Goal: Task Accomplishment & Management: Manage account settings

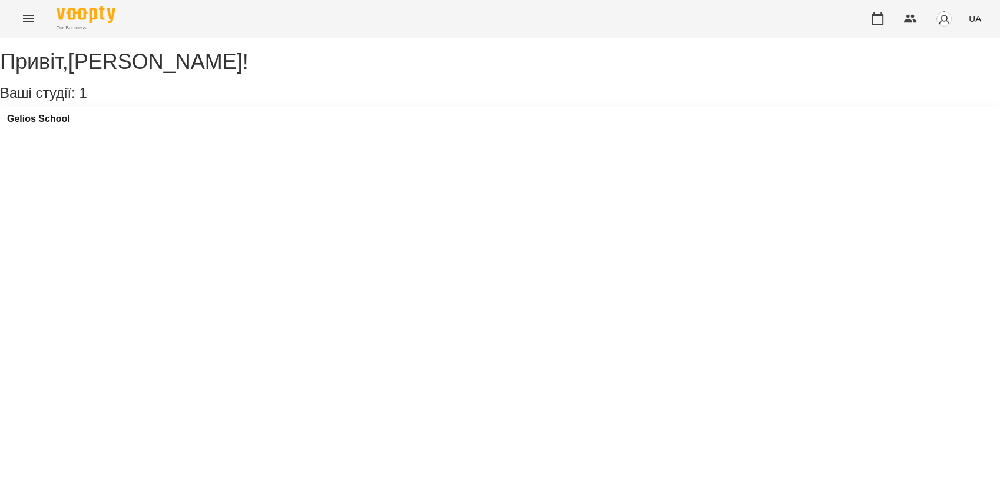
click at [88, 134] on div "Gelios School" at bounding box center [500, 123] width 1000 height 32
click at [57, 124] on h3 "Gelios School" at bounding box center [38, 119] width 63 height 11
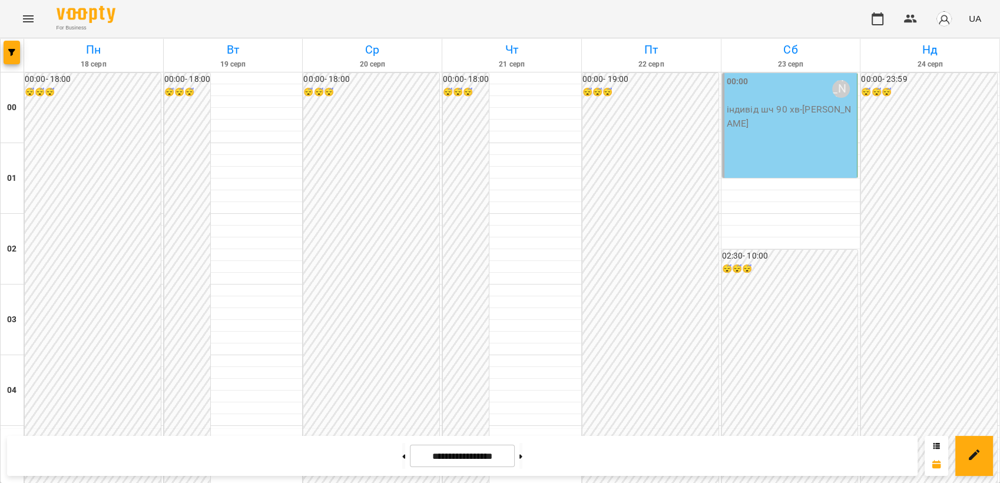
scroll to position [1225, 0]
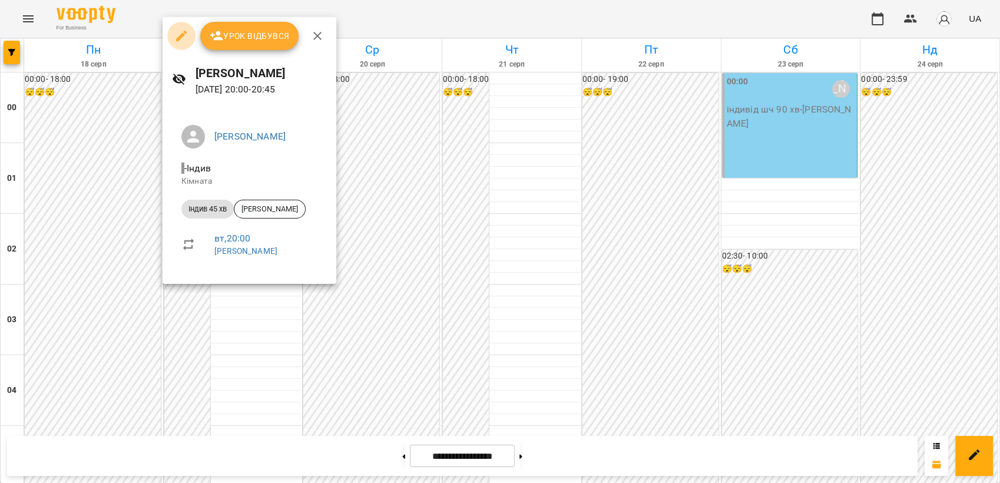
click at [182, 48] on button "button" at bounding box center [181, 36] width 28 height 28
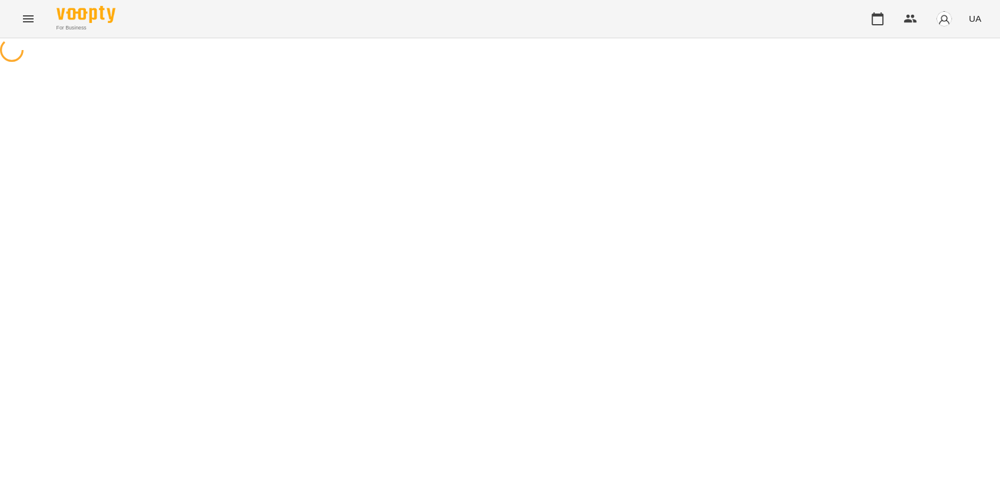
select select "**********"
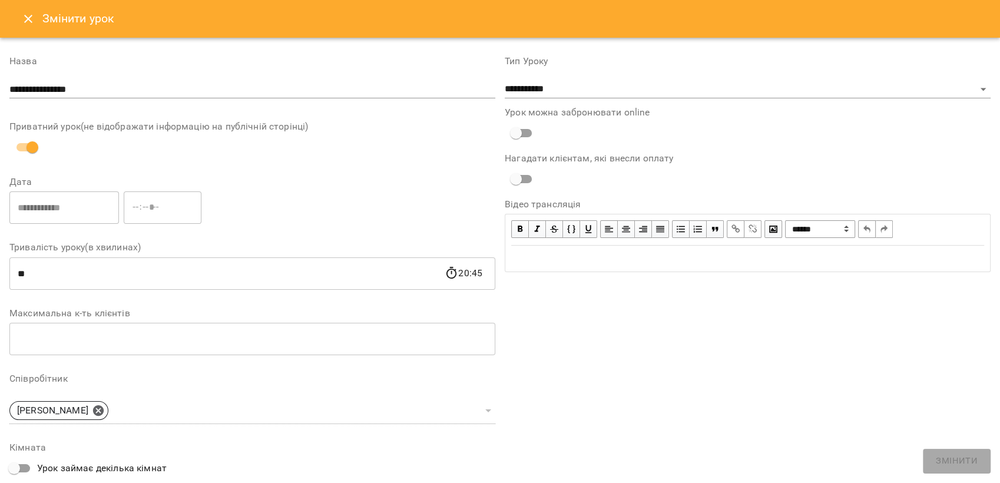
click at [38, 23] on button "Close" at bounding box center [28, 19] width 28 height 28
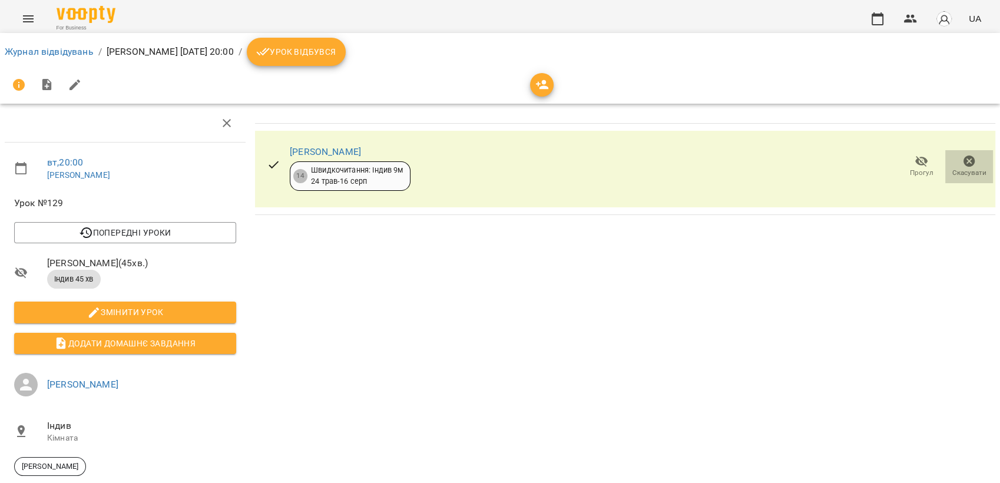
click at [963, 160] on icon "button" at bounding box center [969, 161] width 12 height 12
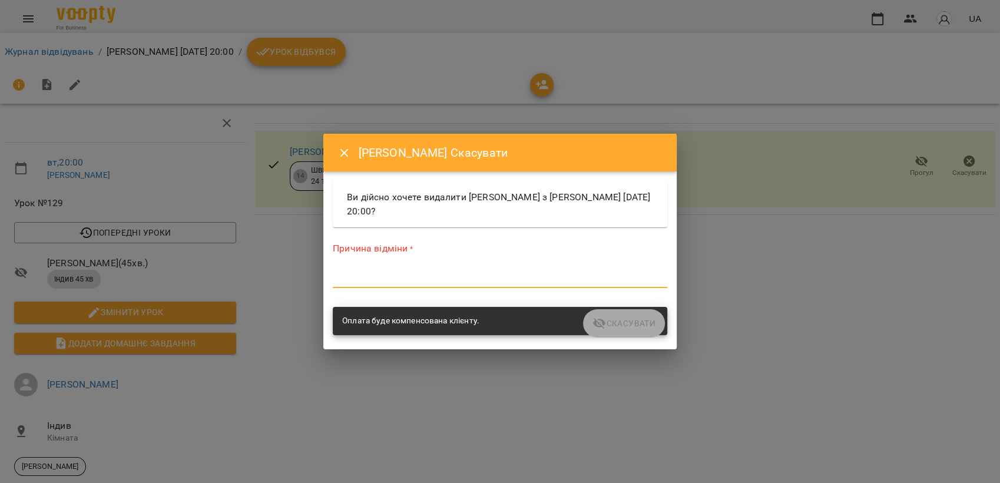
click at [382, 279] on textarea at bounding box center [500, 278] width 334 height 11
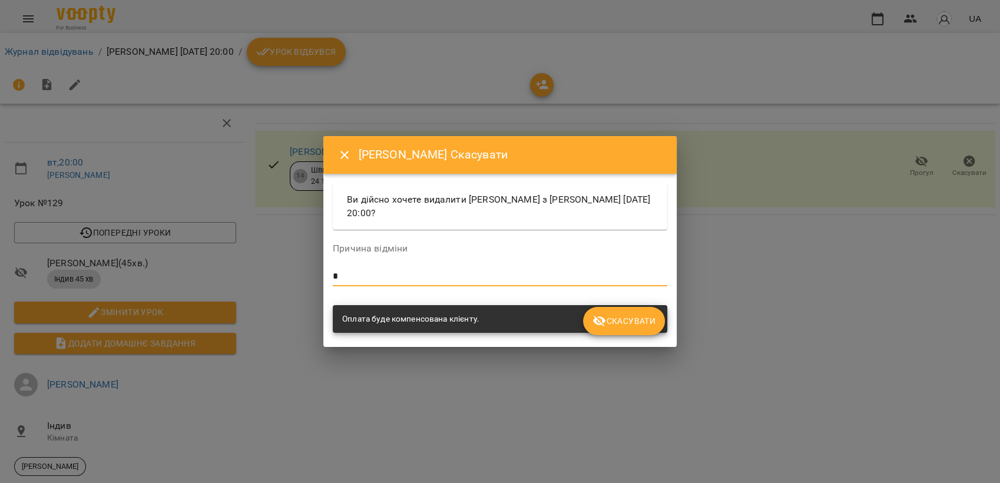
type textarea "*"
click at [592, 327] on icon "submit" at bounding box center [599, 321] width 14 height 14
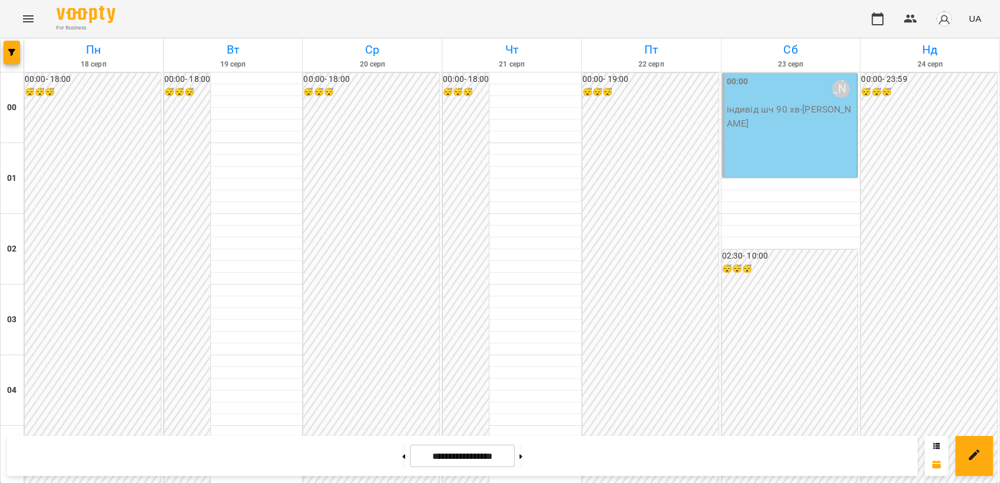
scroll to position [1222, 0]
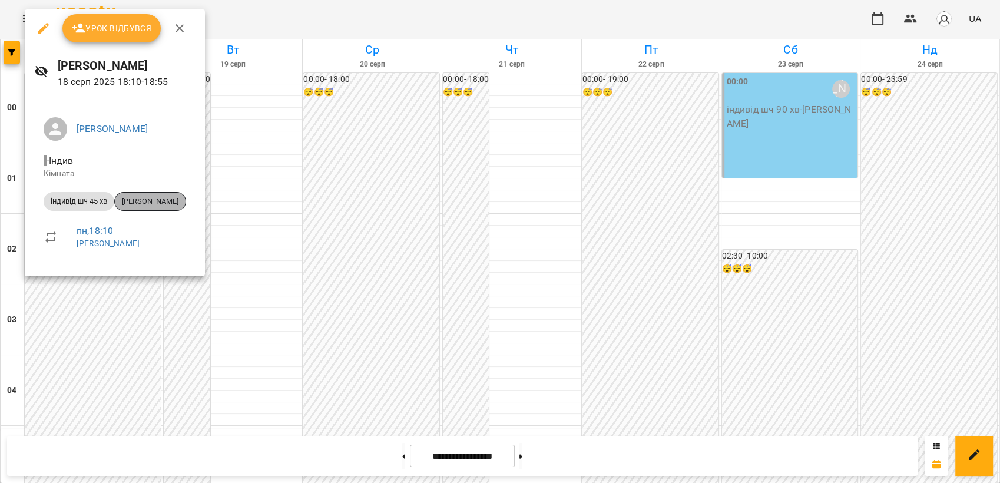
click at [155, 196] on div "[PERSON_NAME]" at bounding box center [150, 201] width 72 height 19
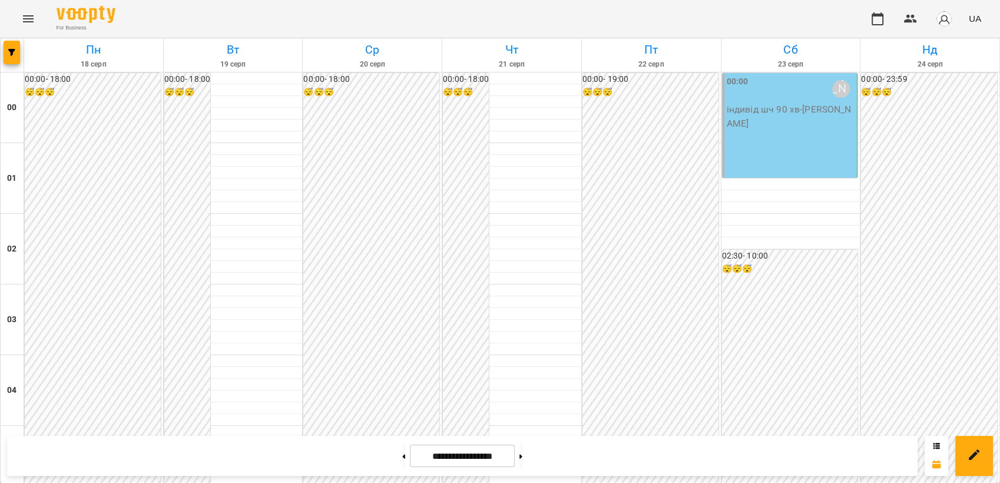
scroll to position [1194, 0]
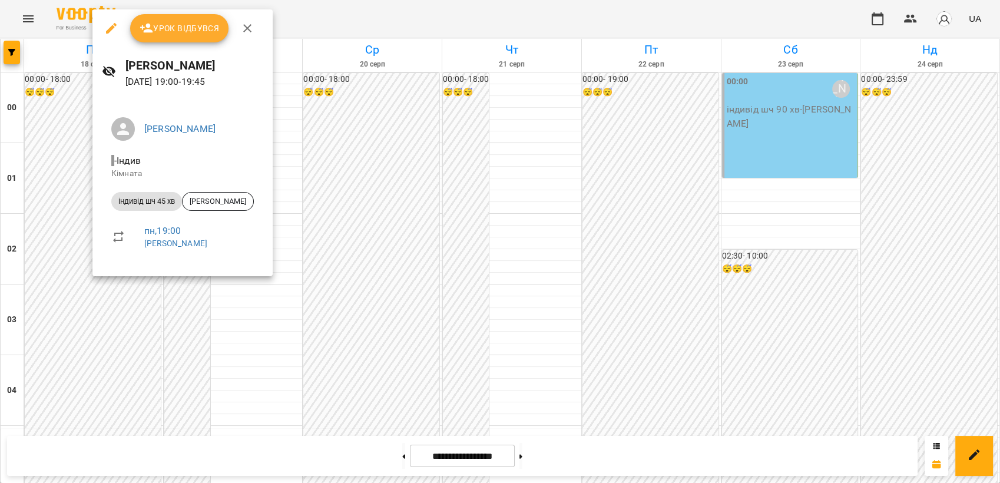
click at [730, 163] on div at bounding box center [500, 241] width 1000 height 483
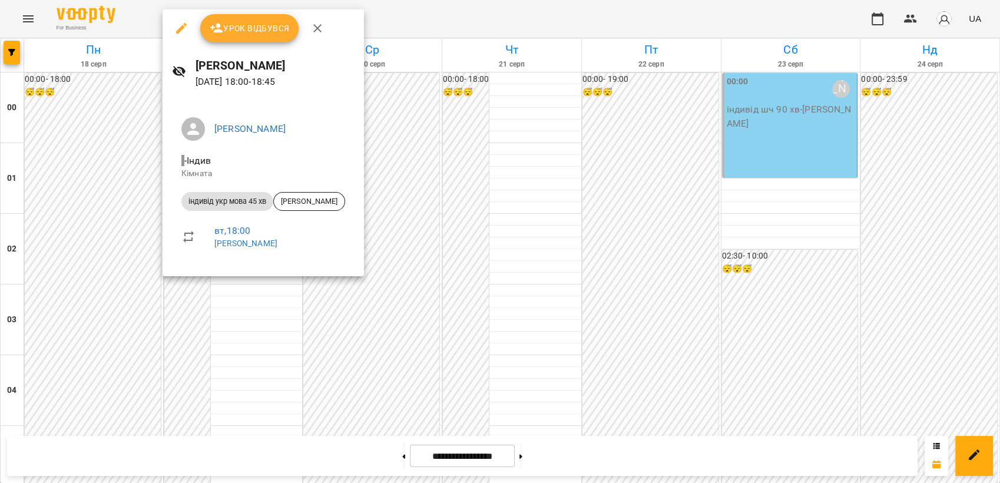
click at [709, 102] on div at bounding box center [500, 241] width 1000 height 483
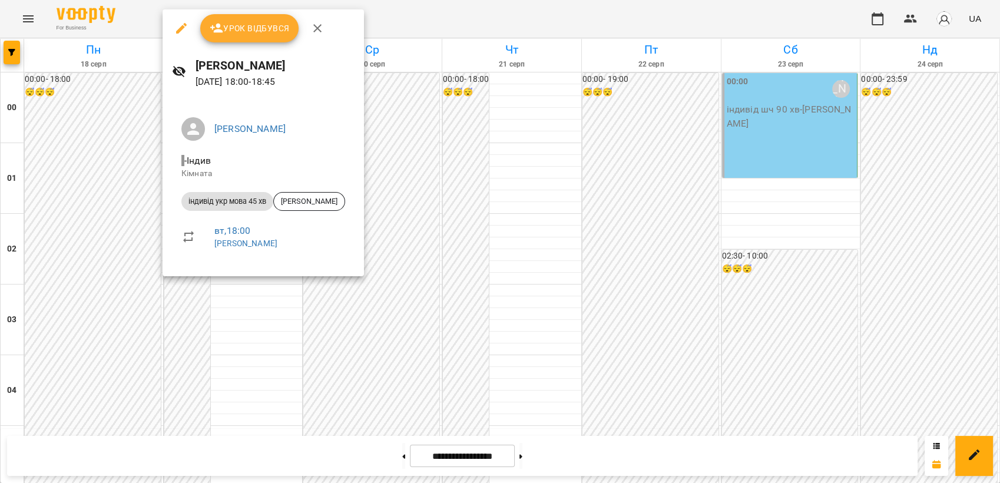
click at [741, 93] on div at bounding box center [500, 241] width 1000 height 483
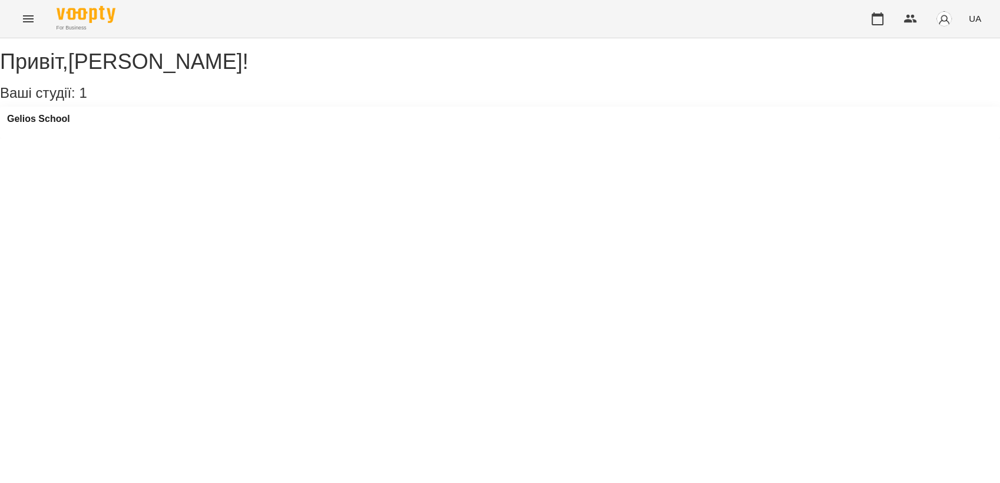
click at [81, 129] on div "Gelios School" at bounding box center [500, 123] width 1000 height 32
click at [61, 124] on h3 "Gelios School" at bounding box center [38, 119] width 63 height 11
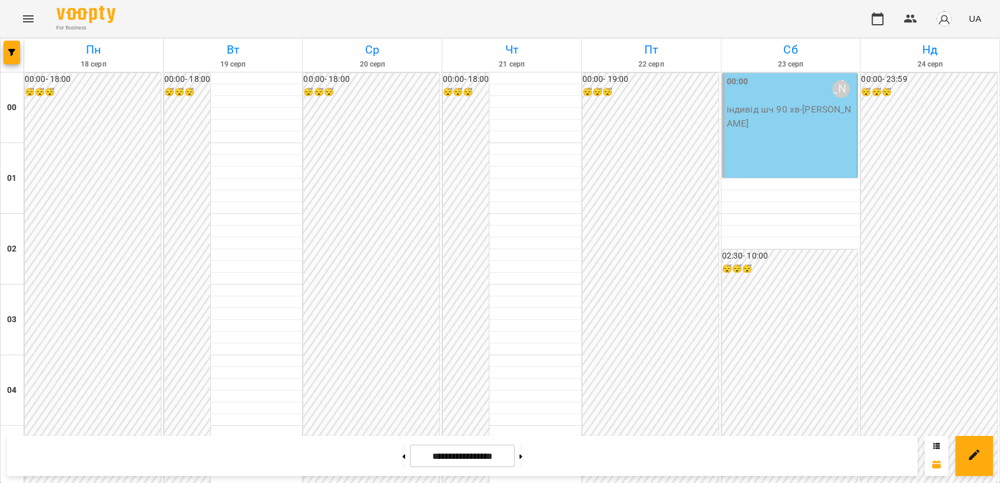
scroll to position [1098, 0]
click at [402, 454] on button at bounding box center [403, 456] width 3 height 26
type input "**********"
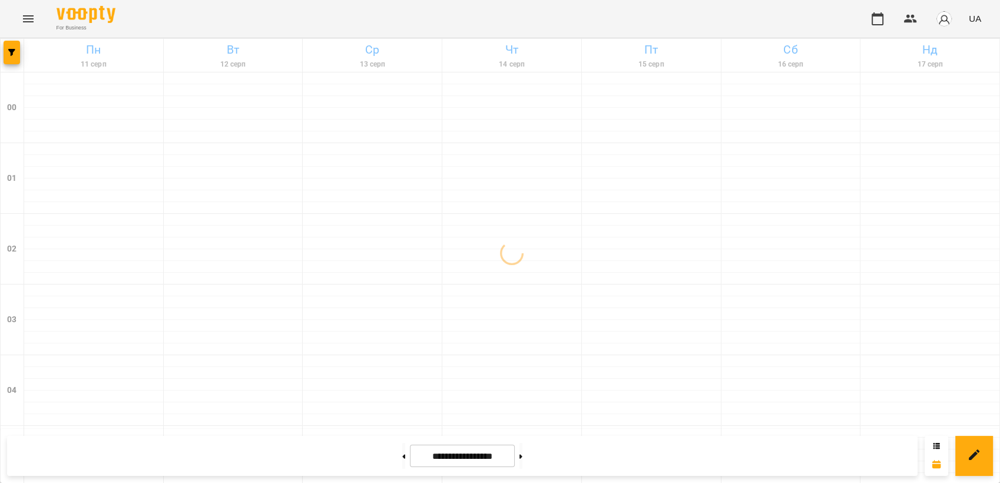
scroll to position [1155, 0]
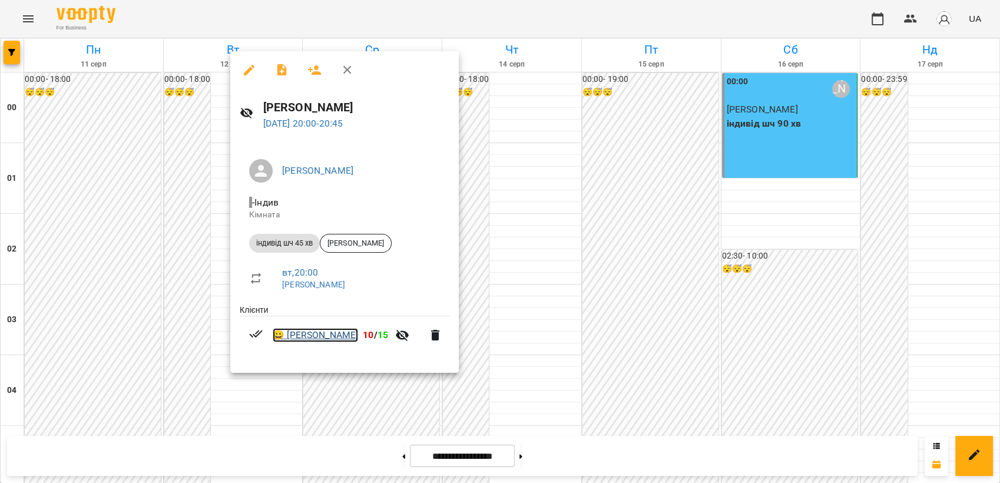
click at [344, 341] on link "😀 [PERSON_NAME]" at bounding box center [315, 335] width 85 height 14
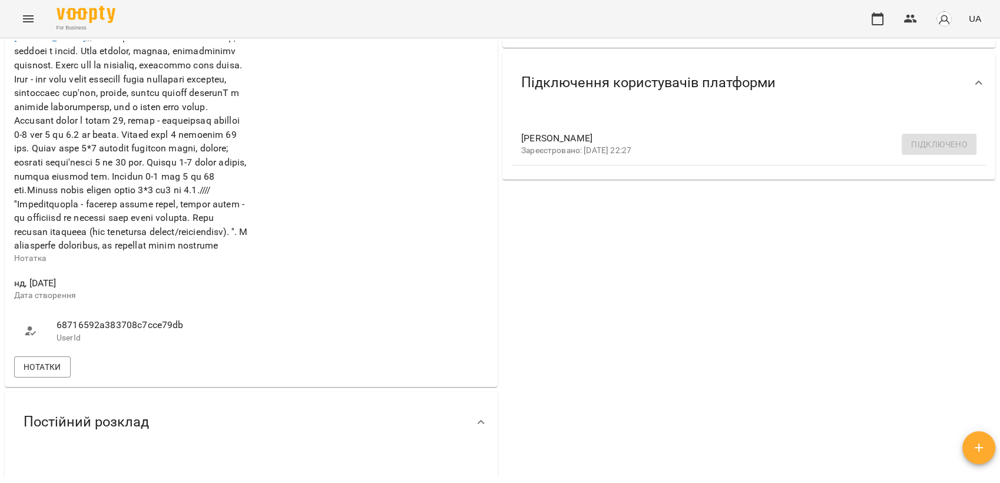
scroll to position [485, 0]
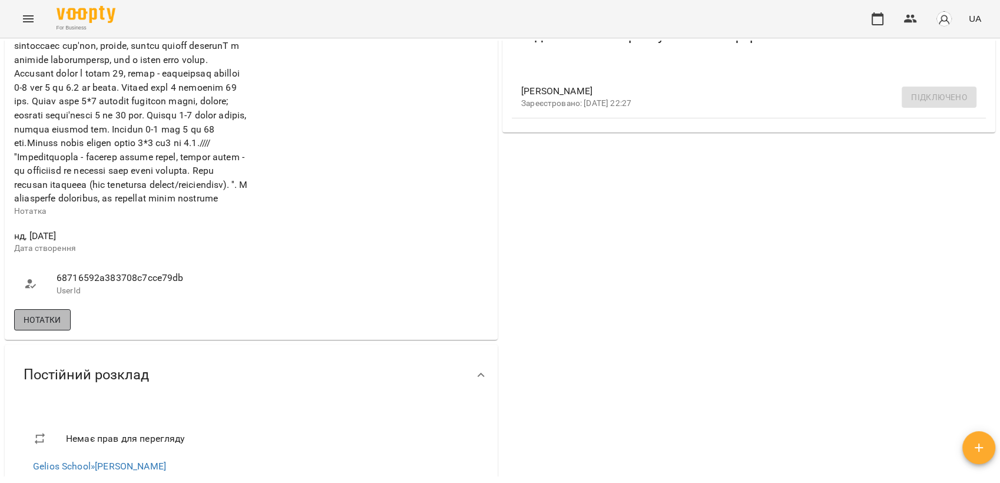
click at [63, 330] on button "Нотатки" at bounding box center [42, 319] width 57 height 21
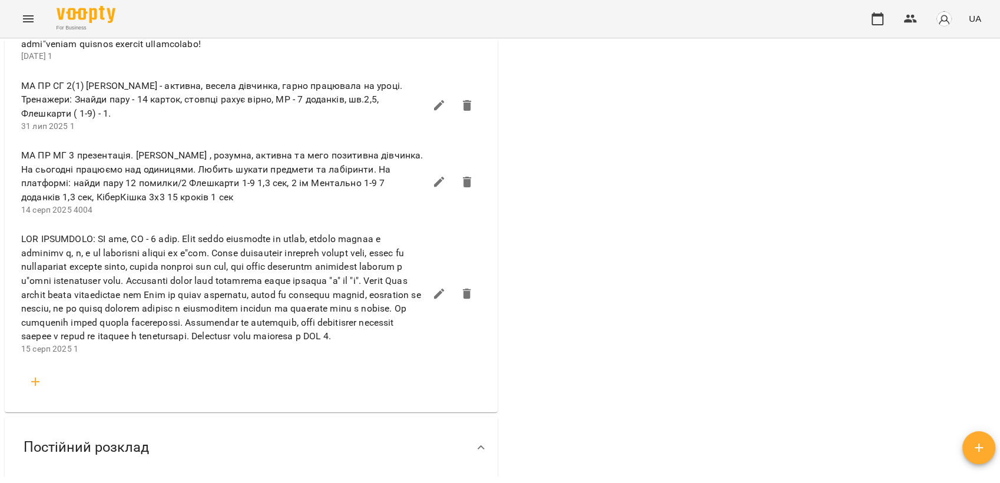
scroll to position [959, 0]
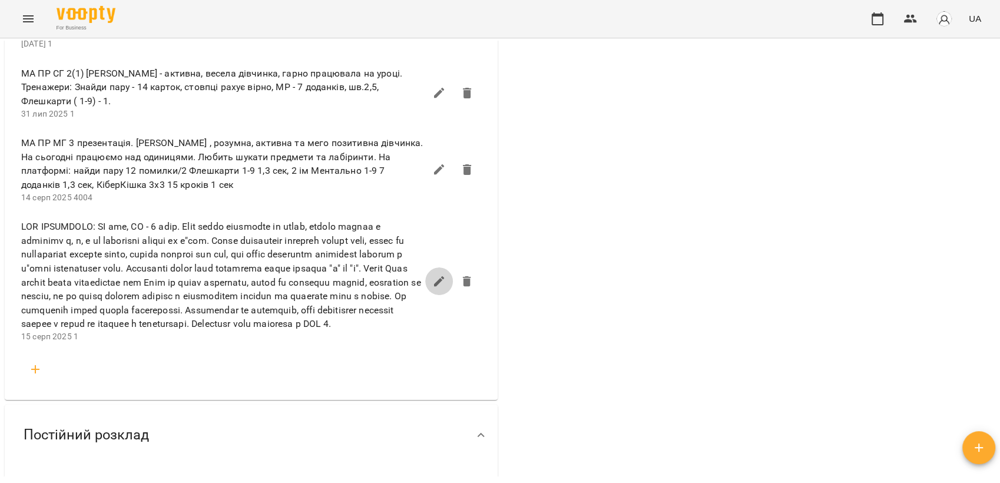
click at [436, 286] on icon "button" at bounding box center [439, 281] width 11 height 11
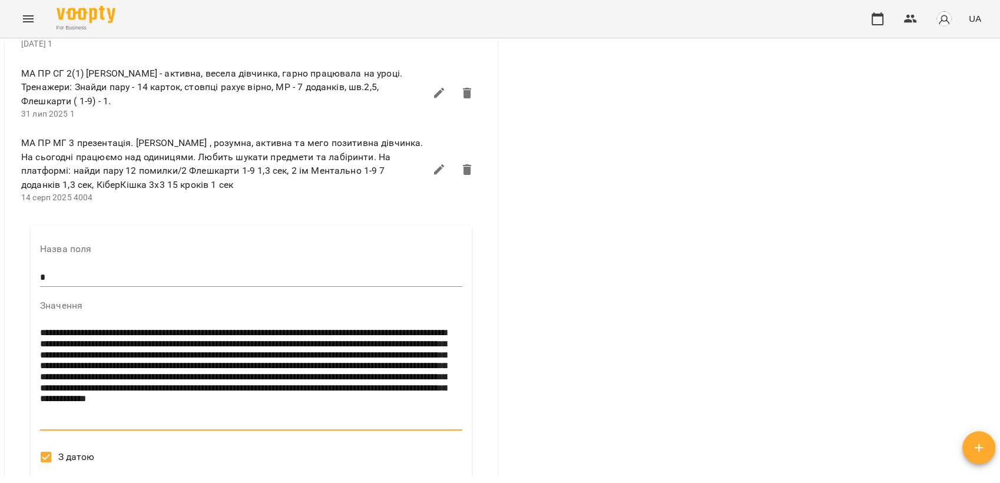
click at [55, 426] on textarea "**********" at bounding box center [248, 376] width 417 height 99
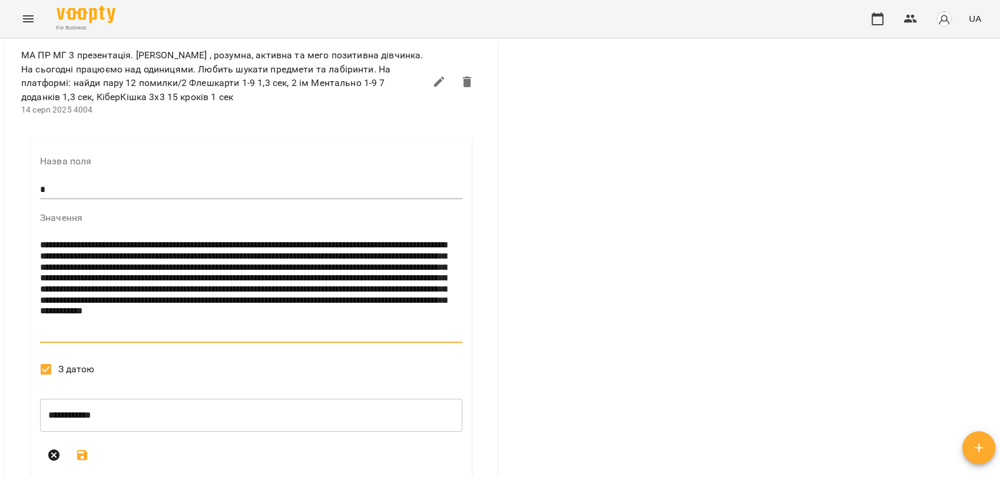
scroll to position [1132, 0]
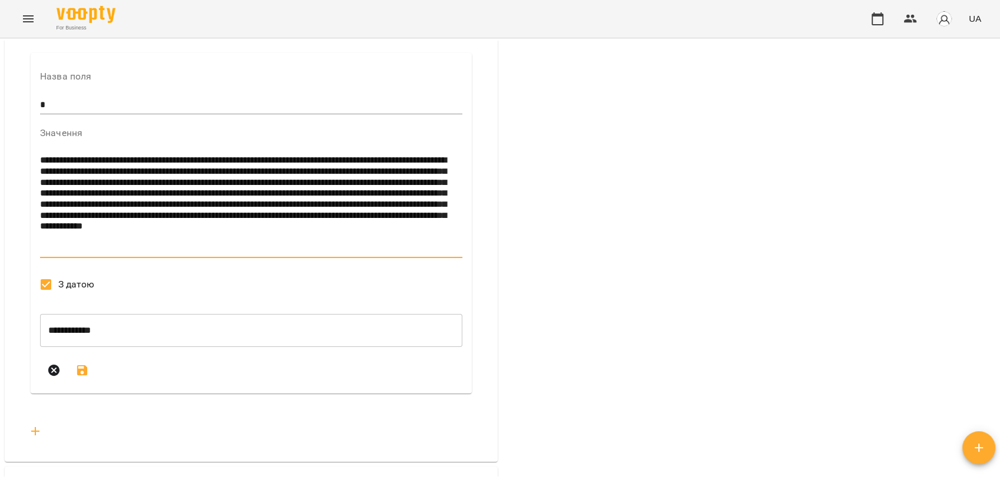
type textarea "**********"
click at [90, 385] on button "submit" at bounding box center [82, 370] width 28 height 28
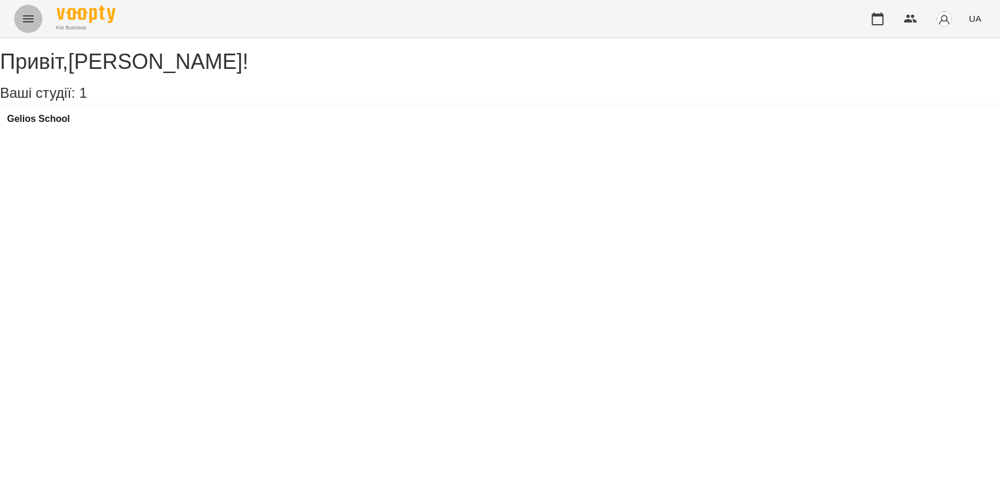
click at [21, 26] on button "Menu" at bounding box center [28, 19] width 28 height 28
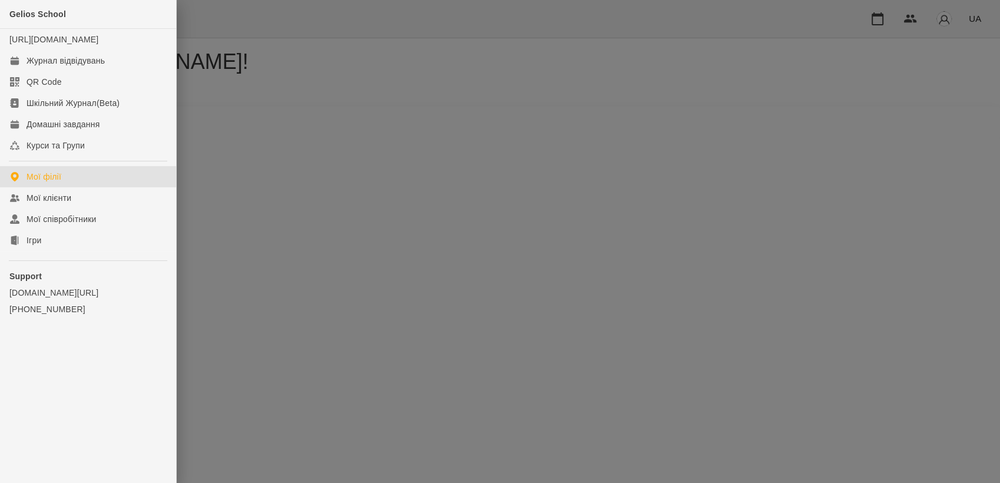
click at [265, 124] on div at bounding box center [500, 241] width 1000 height 483
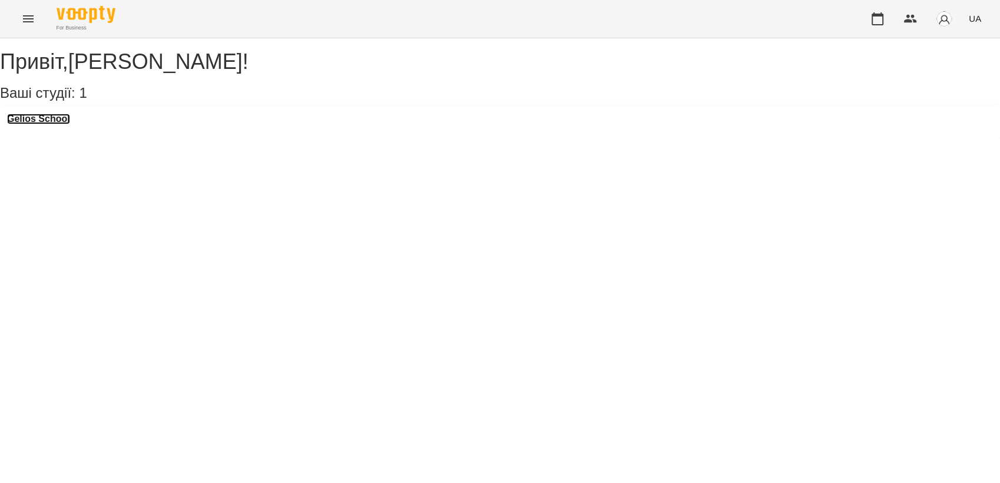
click at [47, 124] on h3 "Gelios School" at bounding box center [38, 119] width 63 height 11
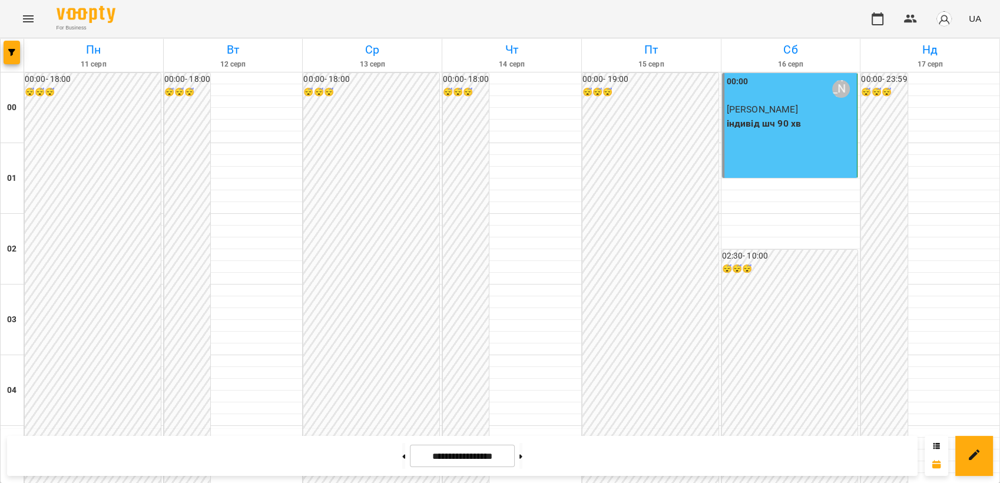
scroll to position [1213, 0]
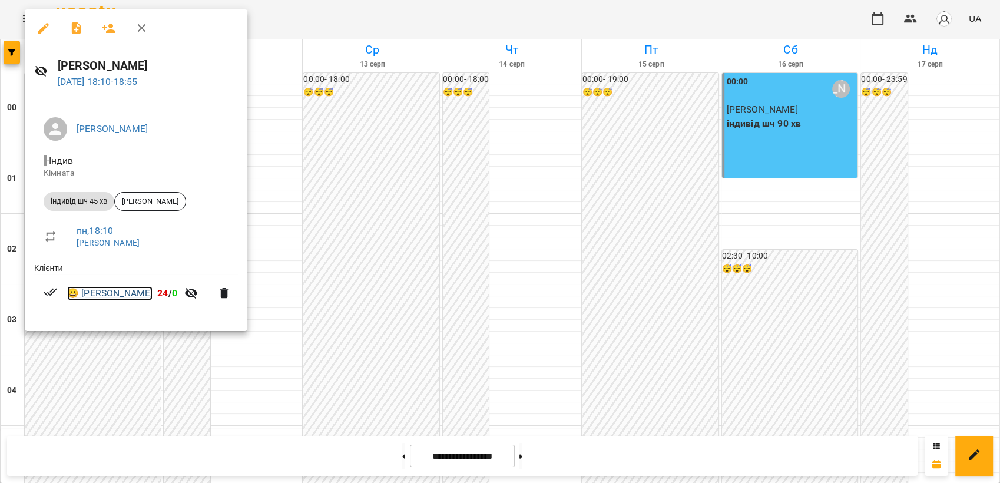
click at [132, 295] on link "😀 [PERSON_NAME]" at bounding box center [109, 293] width 85 height 14
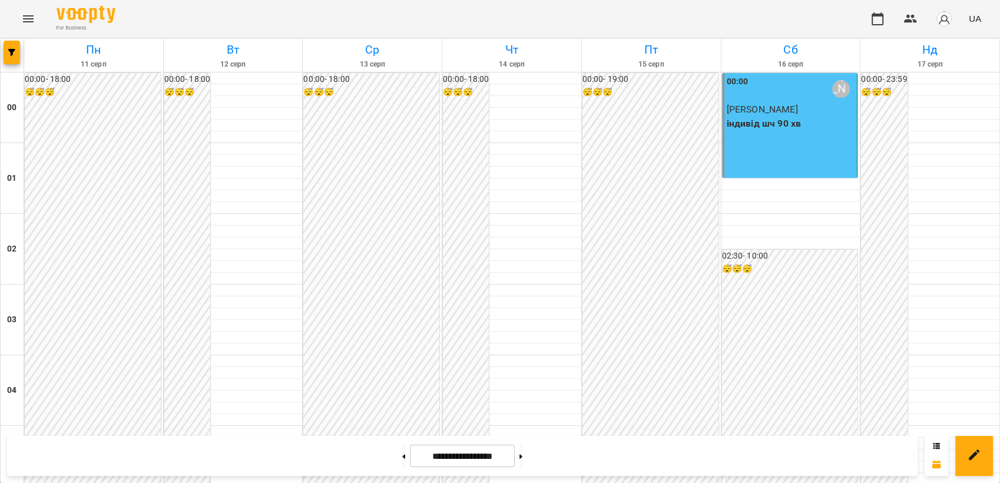
scroll to position [1173, 0]
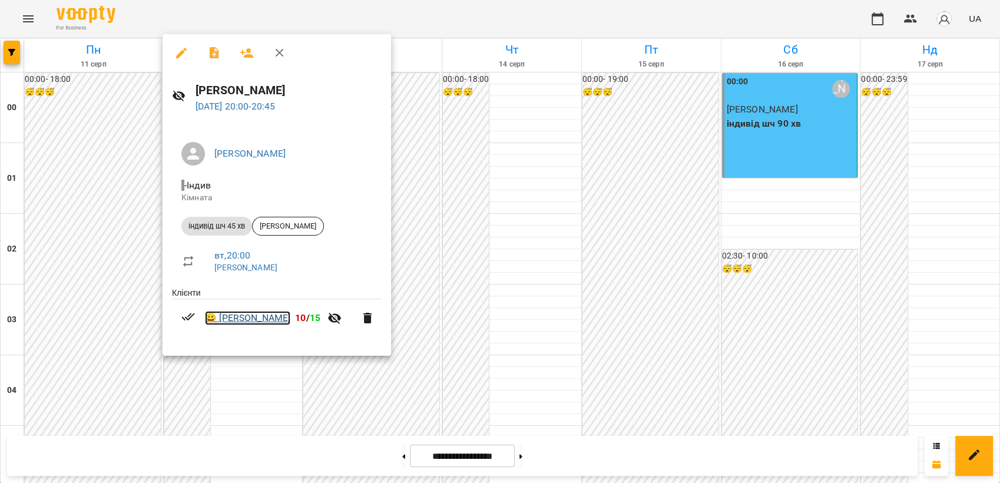
click at [244, 319] on link "😀 [PERSON_NAME]" at bounding box center [247, 318] width 85 height 14
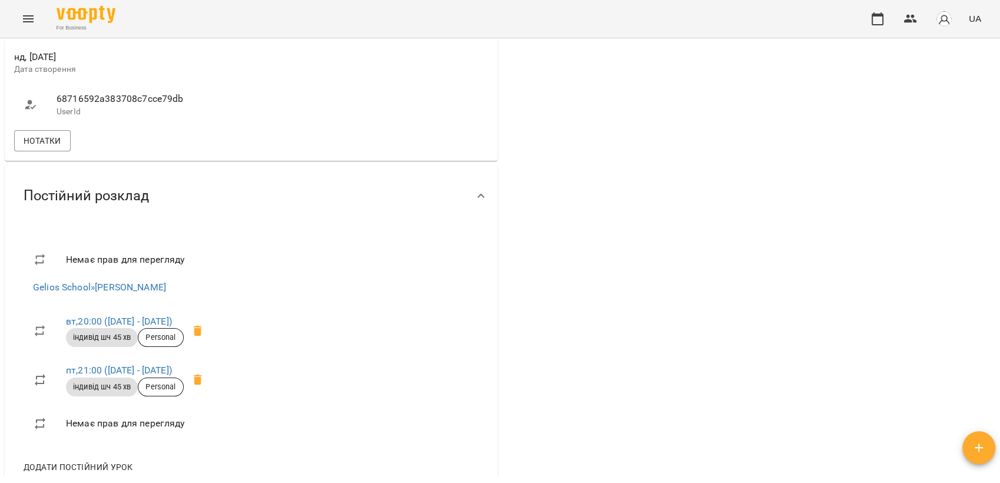
scroll to position [697, 0]
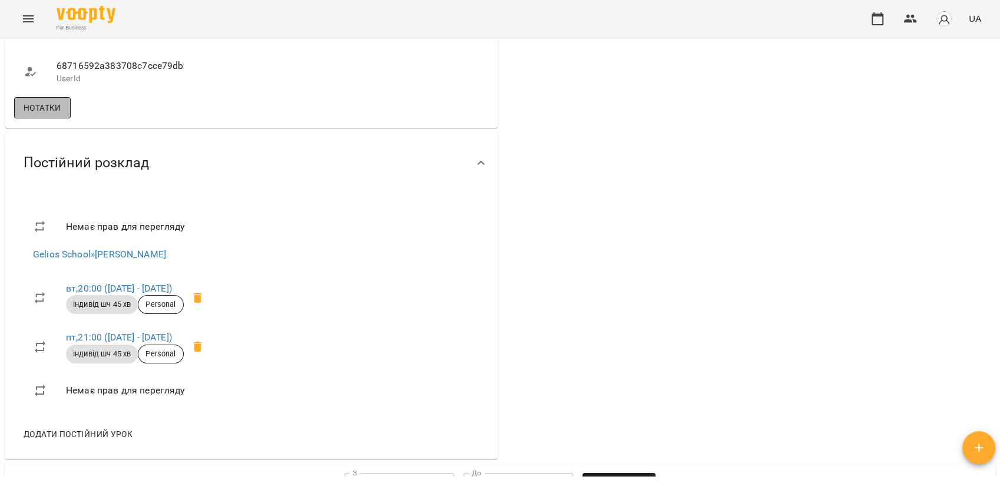
click at [25, 115] on span "Нотатки" at bounding box center [43, 108] width 38 height 14
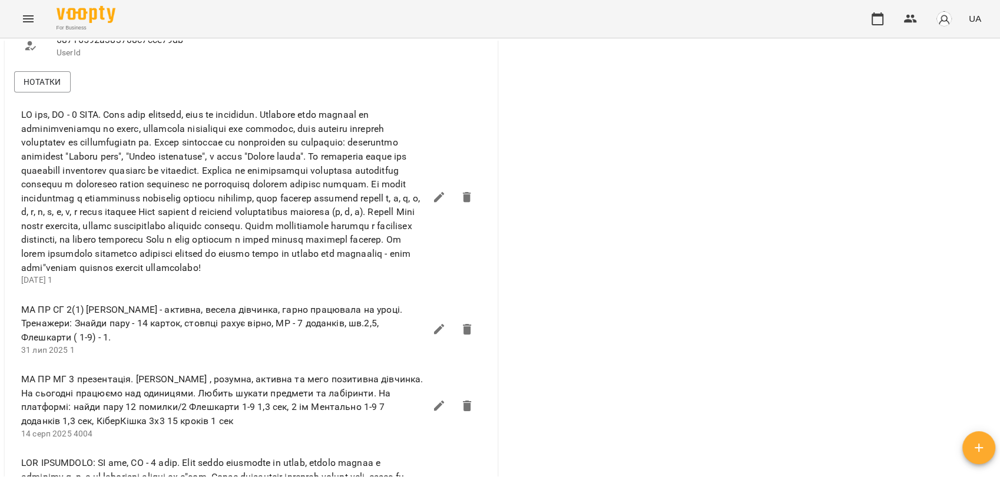
scroll to position [726, 0]
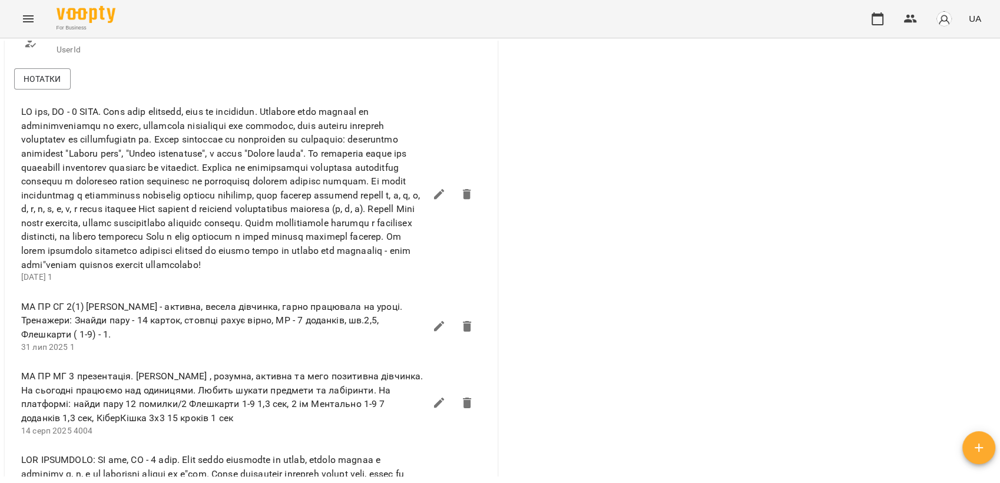
click at [224, 413] on span "МА ПР МГ 3 презентація. [PERSON_NAME] , розумна, активна та мего позитивна дівч…" at bounding box center [223, 396] width 404 height 55
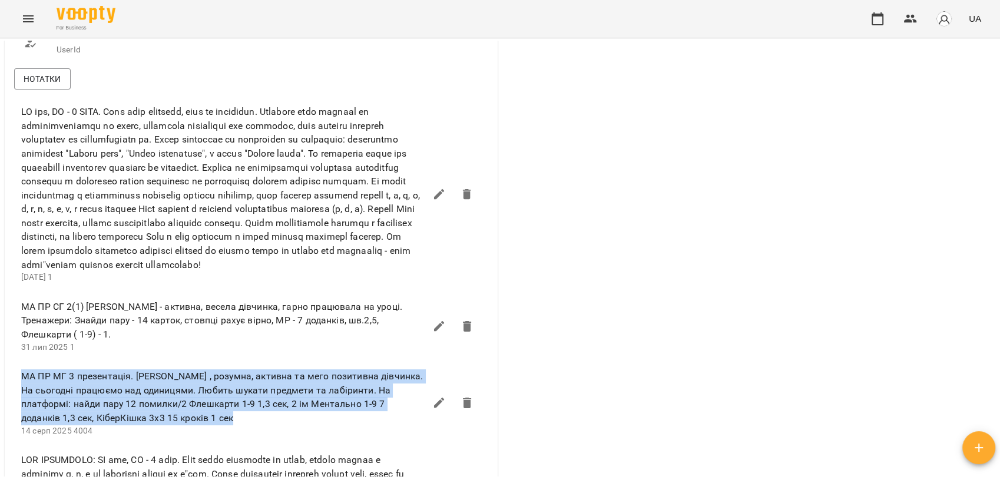
click at [224, 413] on span "МА ПР МГ 3 презентація. [PERSON_NAME] , розумна, активна та мего позитивна дівч…" at bounding box center [223, 396] width 404 height 55
drag, startPoint x: 224, startPoint y: 413, endPoint x: 196, endPoint y: 431, distance: 33.3
click at [196, 425] on span "МА ПР МГ 3 презентація. [PERSON_NAME] , розумна, активна та мего позитивна дівч…" at bounding box center [223, 396] width 404 height 55
click at [282, 425] on span "МА ПР МГ 3 презентація. [PERSON_NAME] , розумна, активна та мего позитивна дівч…" at bounding box center [223, 396] width 404 height 55
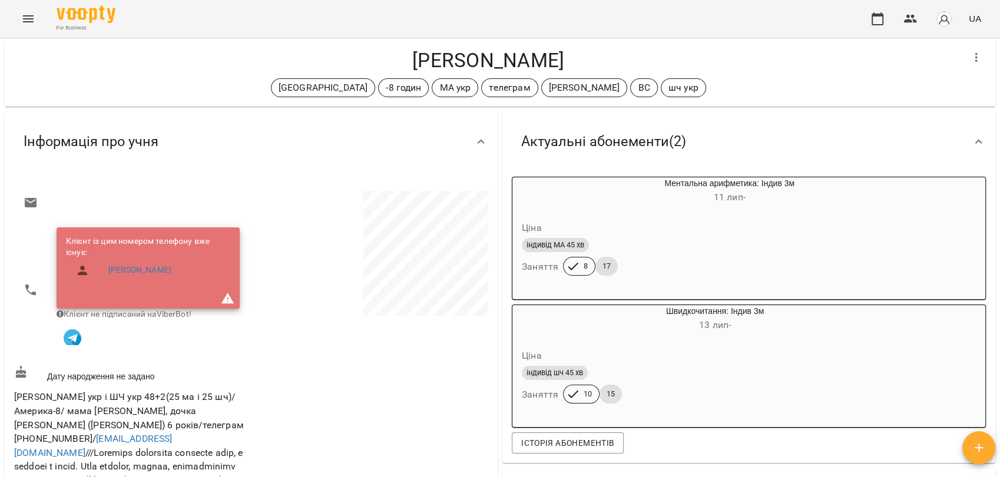
scroll to position [26, 0]
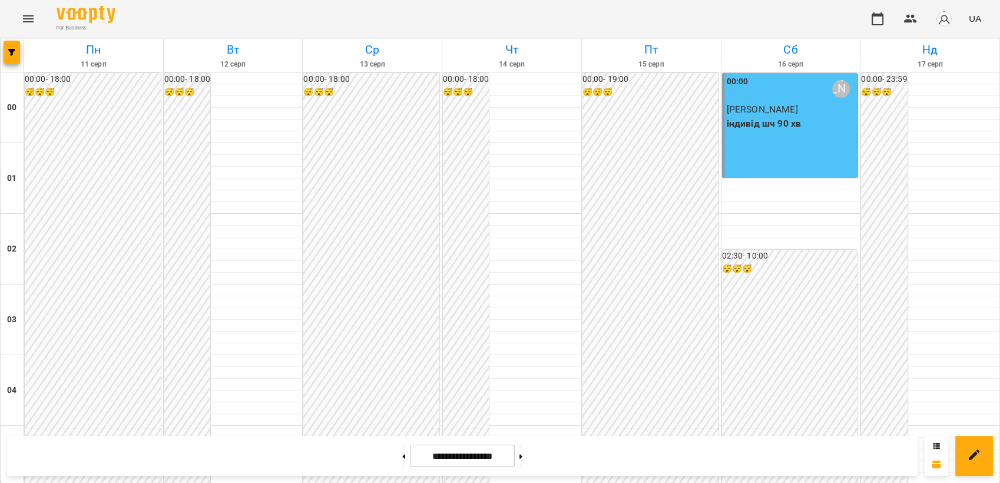
scroll to position [1202, 0]
